Goal: Check status: Check status

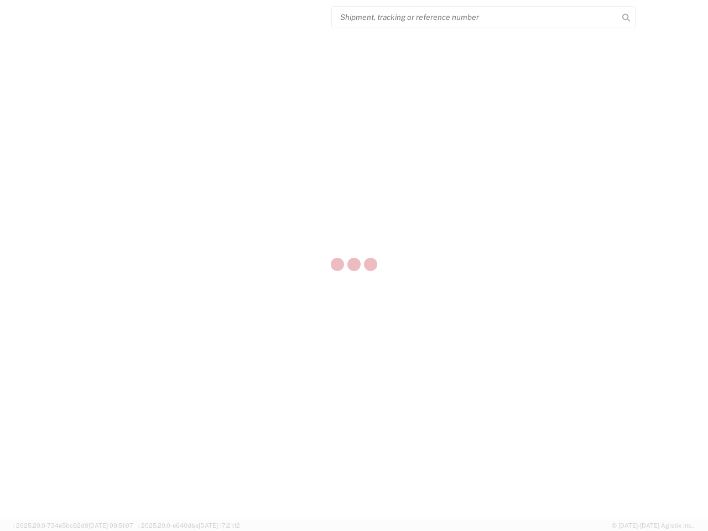
select select "US"
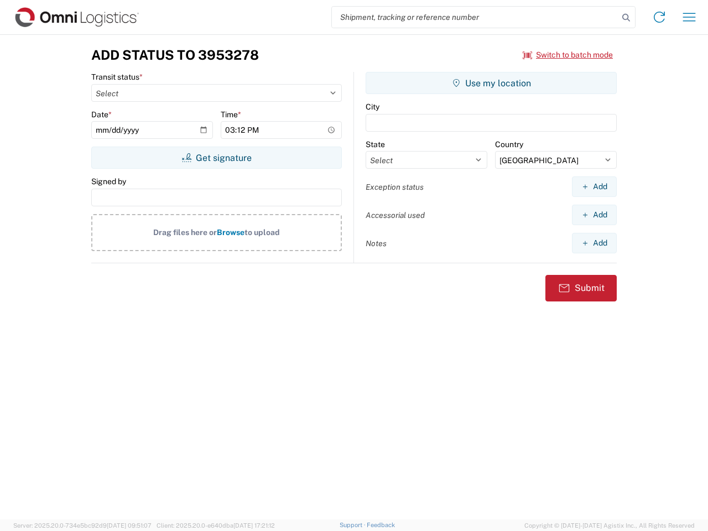
click at [475, 17] on input "search" at bounding box center [475, 17] width 286 height 21
click at [626, 18] on icon at bounding box center [625, 17] width 15 height 15
click at [659, 17] on icon at bounding box center [659, 17] width 18 height 18
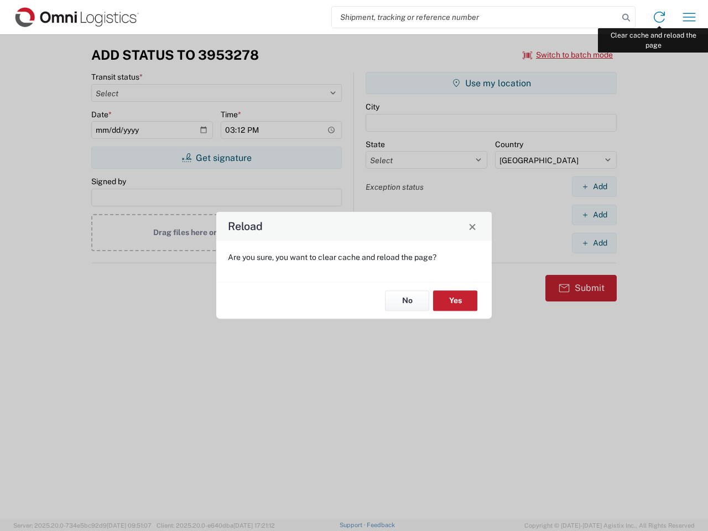
click at [689, 17] on div "Reload Are you sure, you want to clear cache and reload the page? No Yes" at bounding box center [354, 265] width 708 height 531
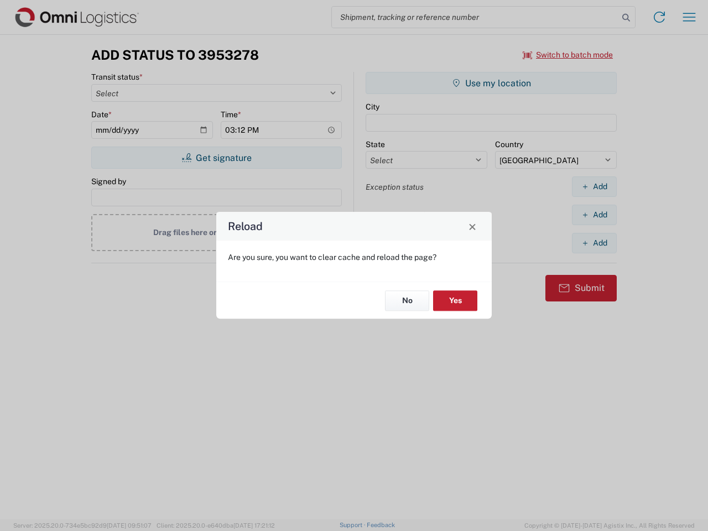
click at [568, 55] on div "Reload Are you sure, you want to clear cache and reload the page? No Yes" at bounding box center [354, 265] width 708 height 531
click at [216, 158] on div "Reload Are you sure, you want to clear cache and reload the page? No Yes" at bounding box center [354, 265] width 708 height 531
click at [491, 83] on div "Reload Are you sure, you want to clear cache and reload the page? No Yes" at bounding box center [354, 265] width 708 height 531
click at [594, 186] on div "Reload Are you sure, you want to clear cache and reload the page? No Yes" at bounding box center [354, 265] width 708 height 531
click at [594, 214] on div "Reload Are you sure, you want to clear cache and reload the page? No Yes" at bounding box center [354, 265] width 708 height 531
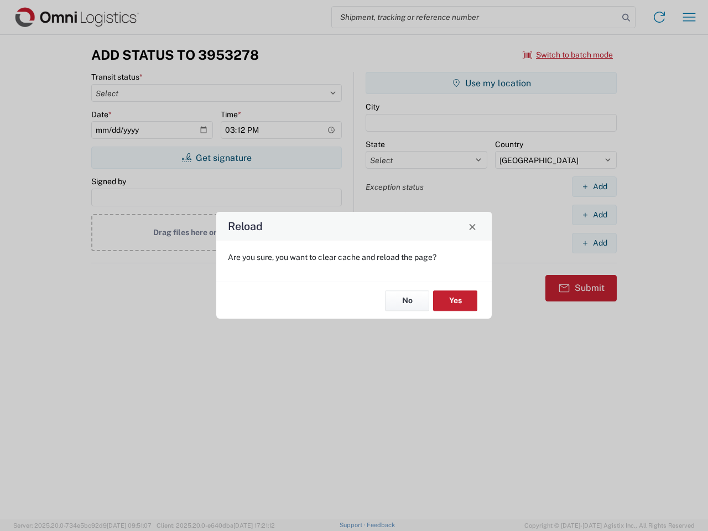
click at [594, 243] on div "Reload Are you sure, you want to clear cache and reload the page? No Yes" at bounding box center [354, 265] width 708 height 531
